Goal: Information Seeking & Learning: Compare options

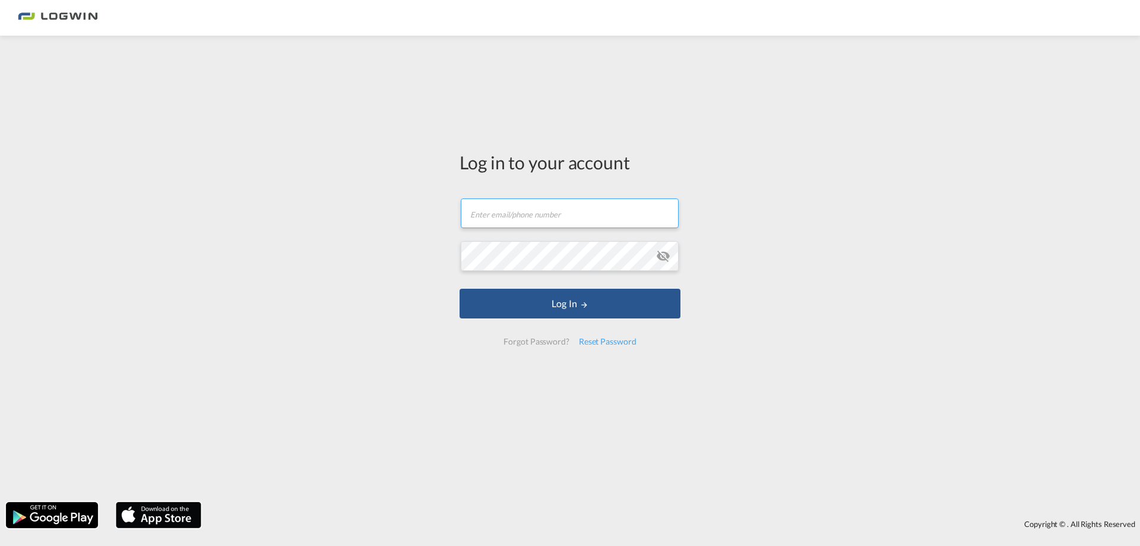
click at [578, 212] on input "text" at bounding box center [570, 213] width 218 height 30
type input "[PERSON_NAME][EMAIL_ADDRESS][DOMAIN_NAME]"
click at [459, 289] on button "Log In" at bounding box center [569, 304] width 221 height 30
